Goal: Find contact information: Find contact information

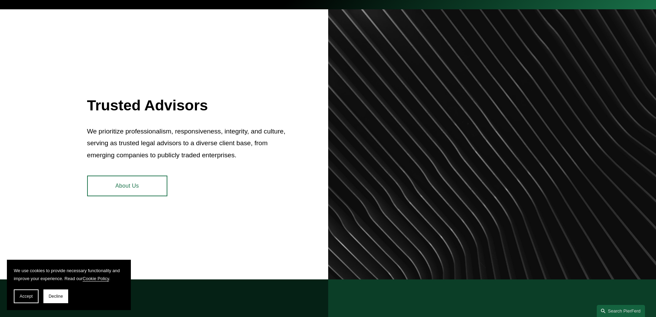
scroll to position [310, 0]
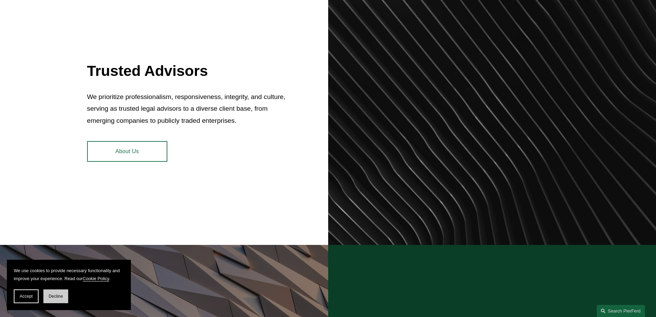
click at [57, 295] on span "Decline" at bounding box center [56, 295] width 14 height 5
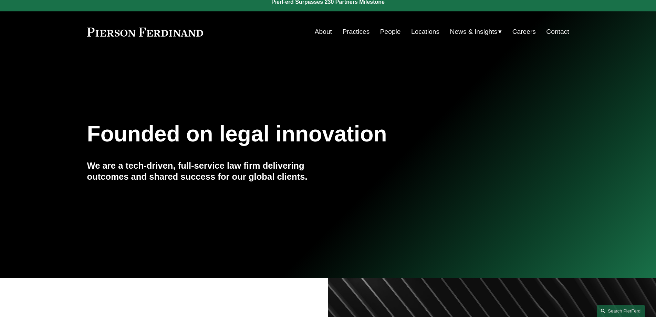
scroll to position [0, 0]
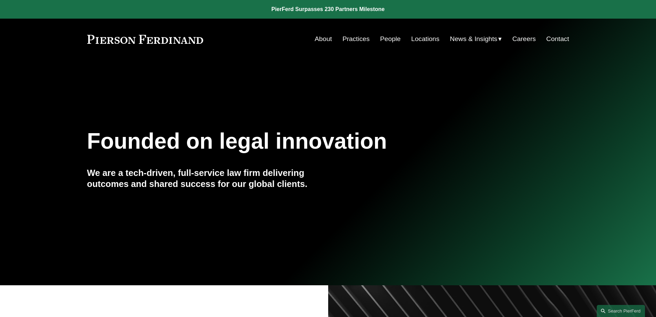
click at [395, 37] on link "People" at bounding box center [390, 38] width 21 height 13
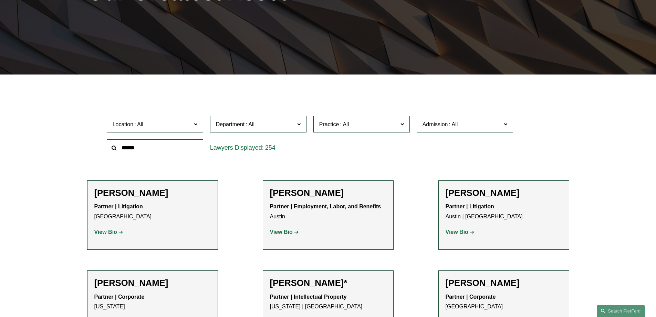
scroll to position [138, 0]
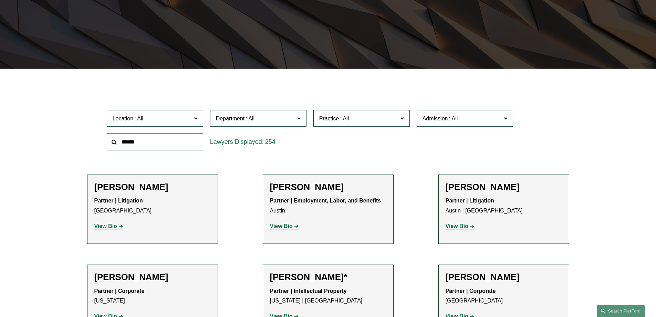
click at [173, 117] on span "Location" at bounding box center [152, 118] width 79 height 9
click at [0, 0] on link "[GEOGRAPHIC_DATA]" at bounding box center [0, 0] width 0 height 0
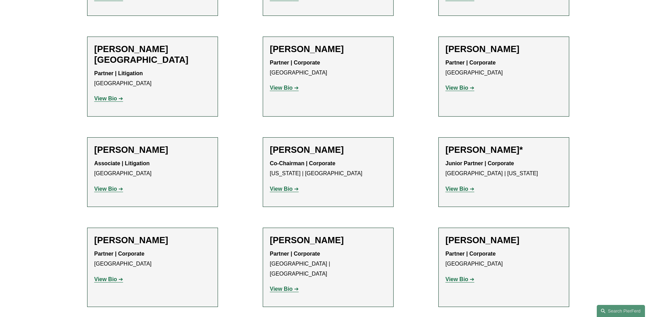
scroll to position [551, 0]
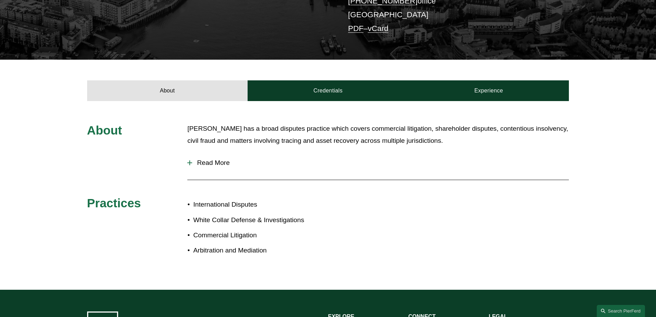
scroll to position [207, 0]
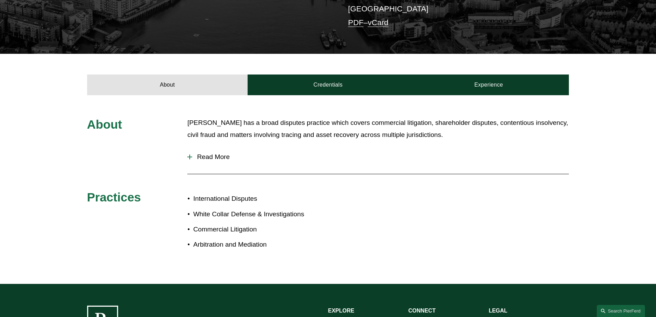
click at [215, 153] on span "Read More" at bounding box center [380, 157] width 377 height 8
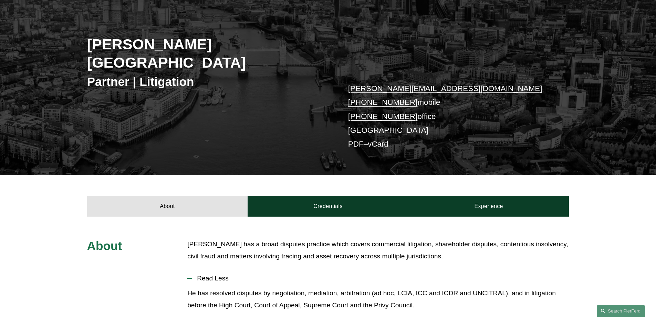
scroll to position [69, 0]
